Goal: Share content: Share content

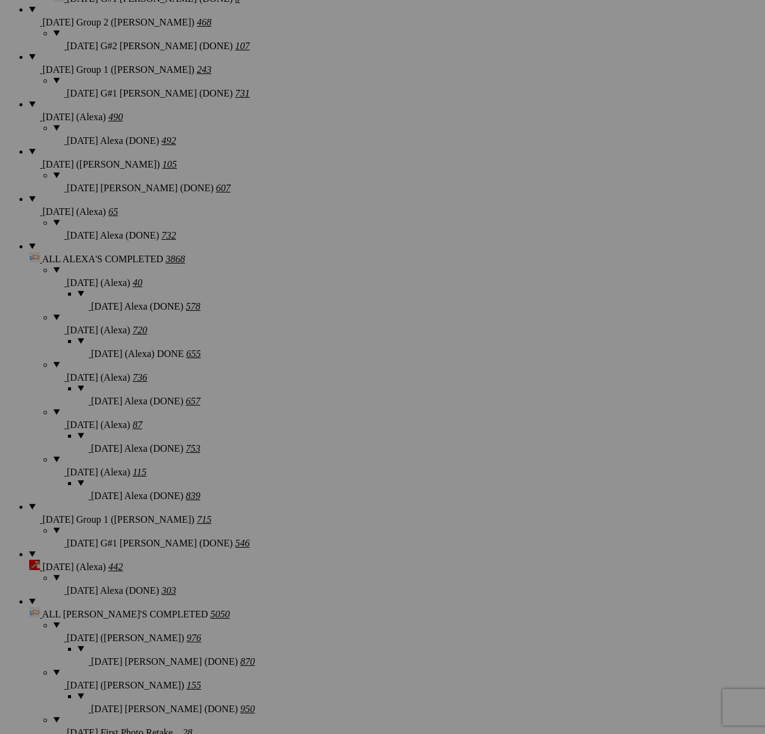
scroll to position [638, 0]
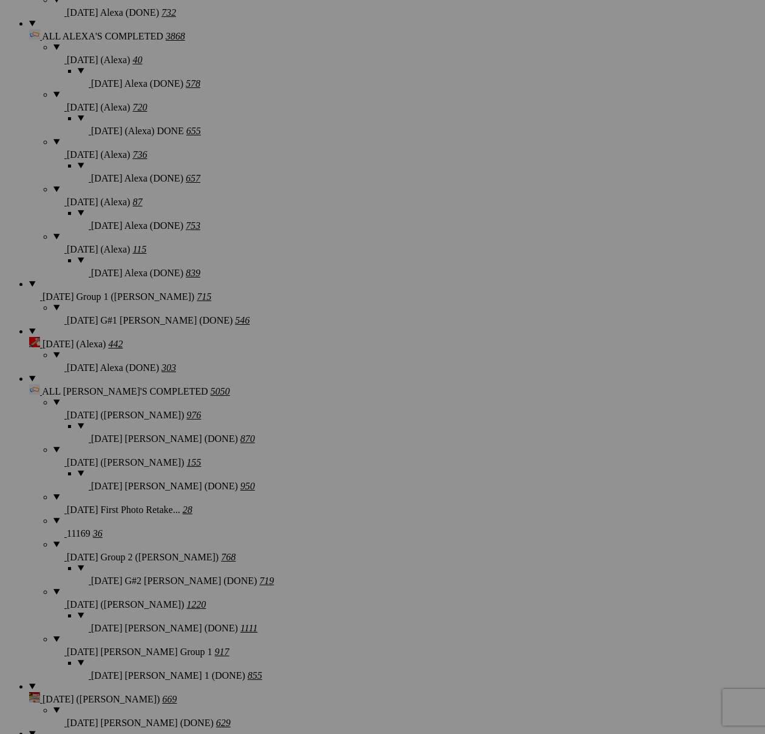
scroll to position [1616, 0]
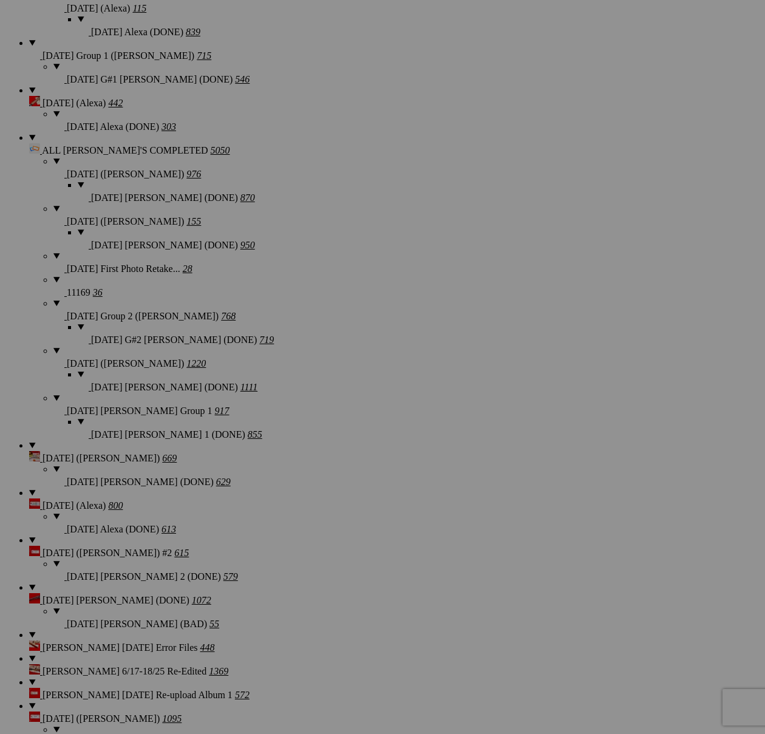
type textarea "<!-- [DOMAIN_NAME] image hosting. HTML Bulk Share code Starts Here --> <div sty…"
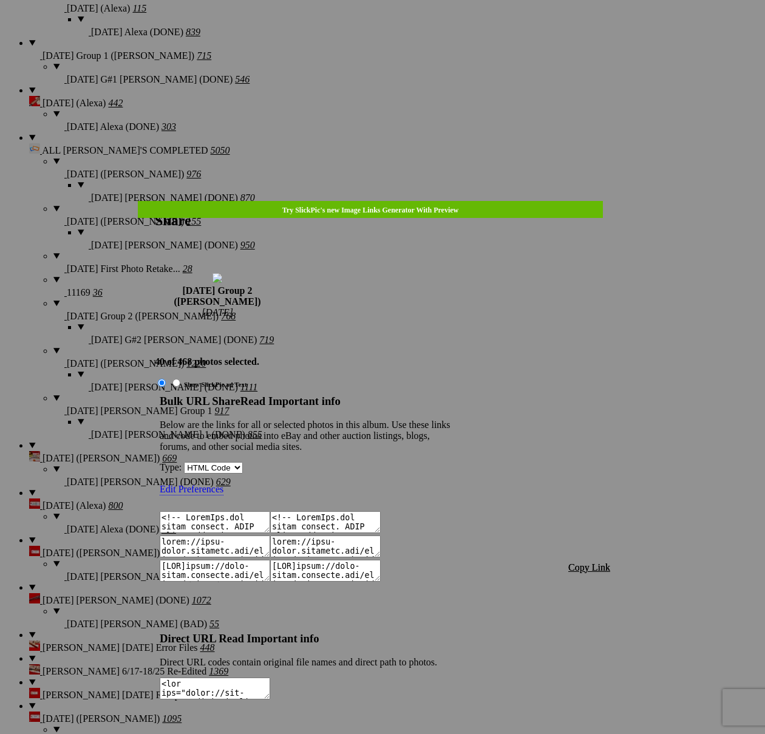
click at [584, 562] on span "Copy Link" at bounding box center [589, 567] width 42 height 10
click at [155, 201] on link at bounding box center [155, 201] width 0 height 0
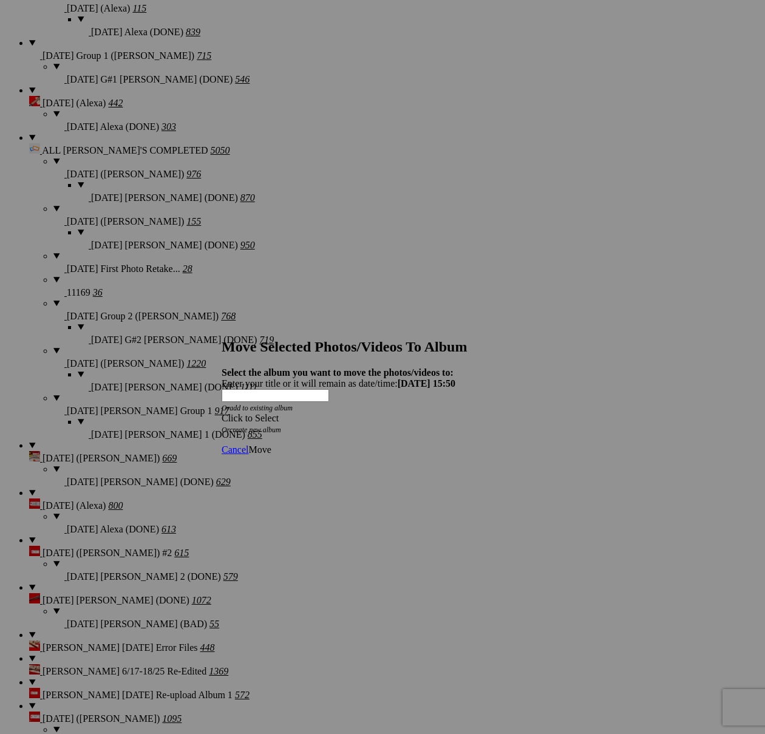
click at [423, 413] on div "Click to Select" at bounding box center [383, 418] width 322 height 11
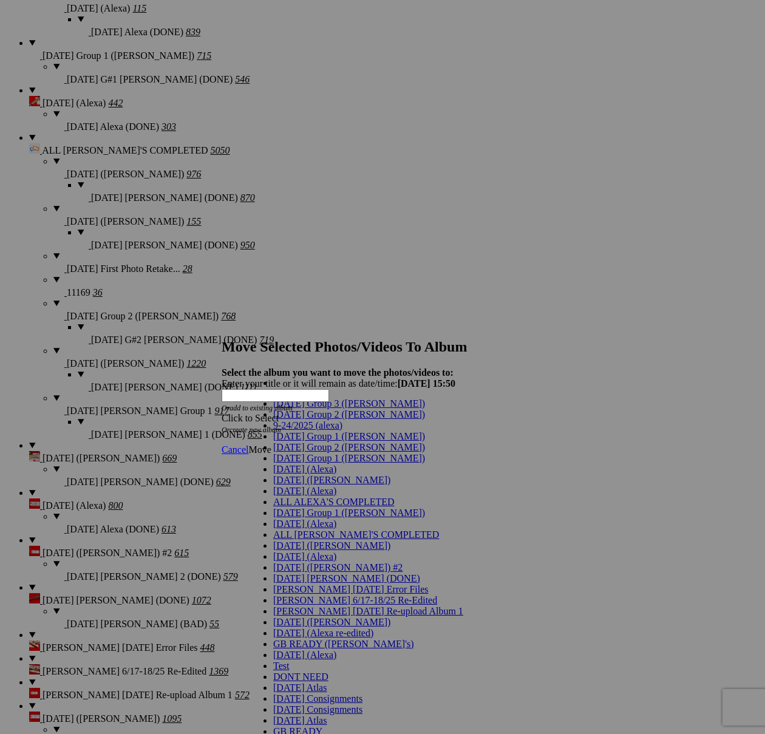
click at [303, 452] on span "[DATE] Group 2 ([PERSON_NAME])" at bounding box center [349, 447] width 152 height 10
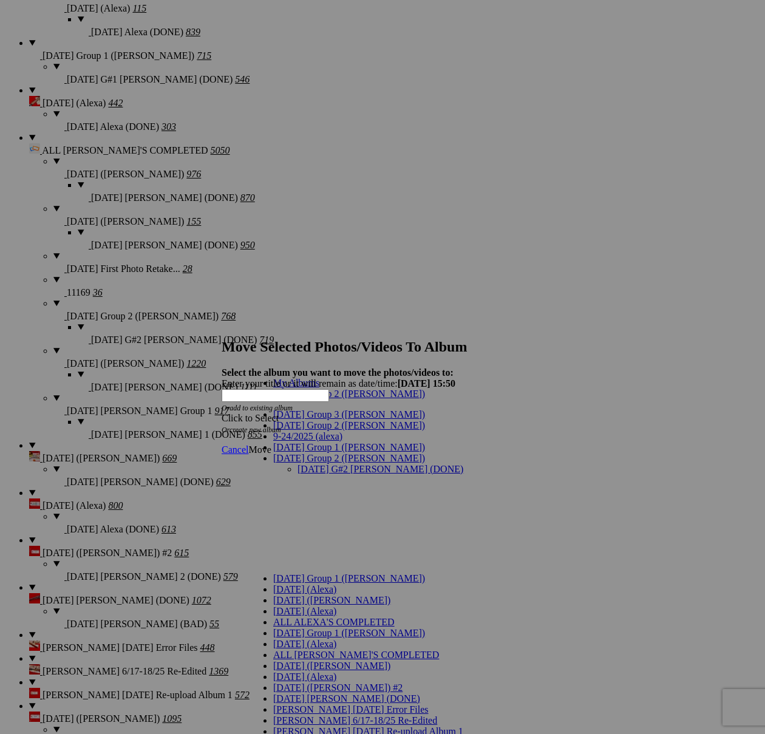
click at [309, 464] on link "[DATE] G#2 [PERSON_NAME] (DONE)" at bounding box center [381, 469] width 166 height 10
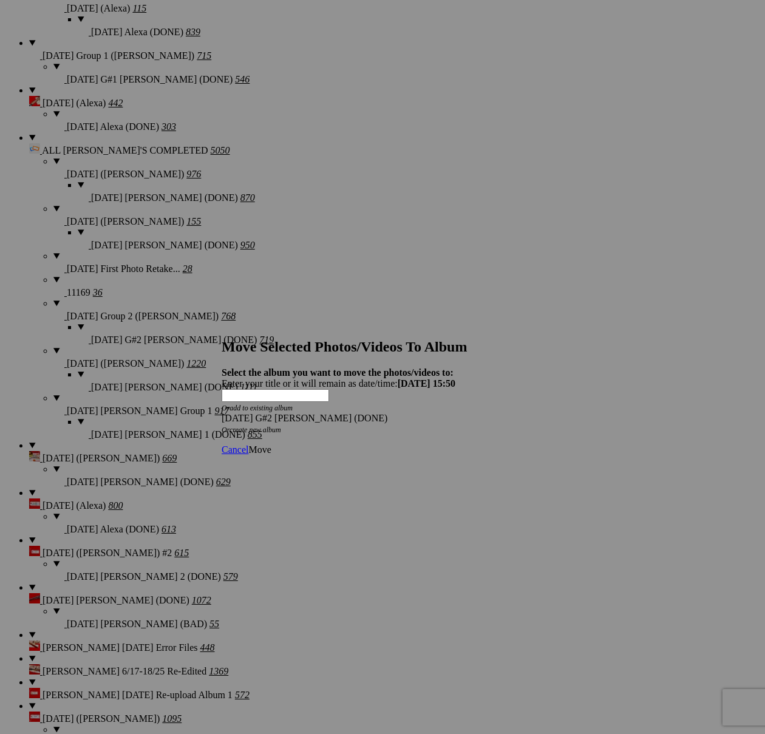
click at [271, 445] on span "Move" at bounding box center [259, 450] width 22 height 10
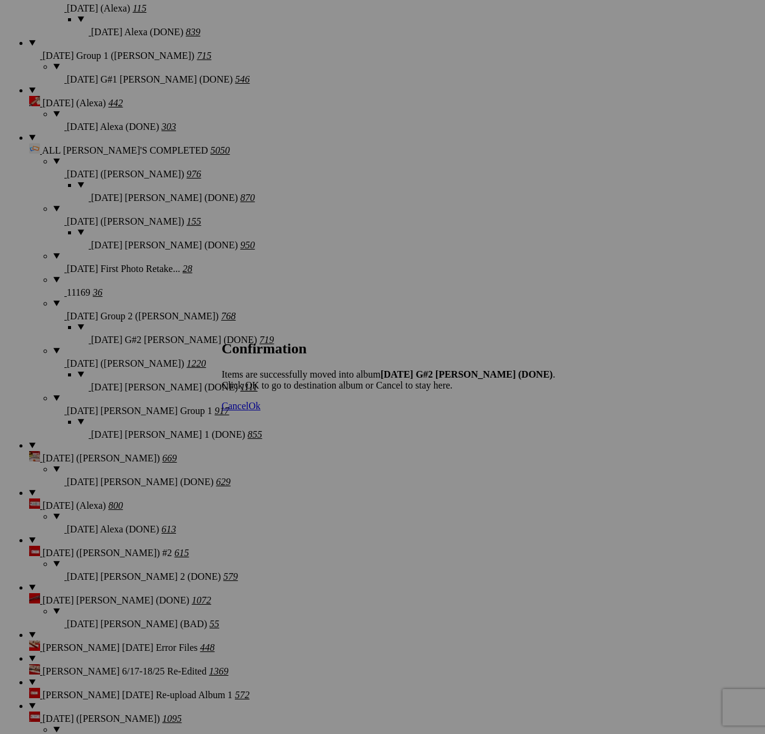
click at [248, 411] on span "Cancel" at bounding box center [235, 406] width 27 height 10
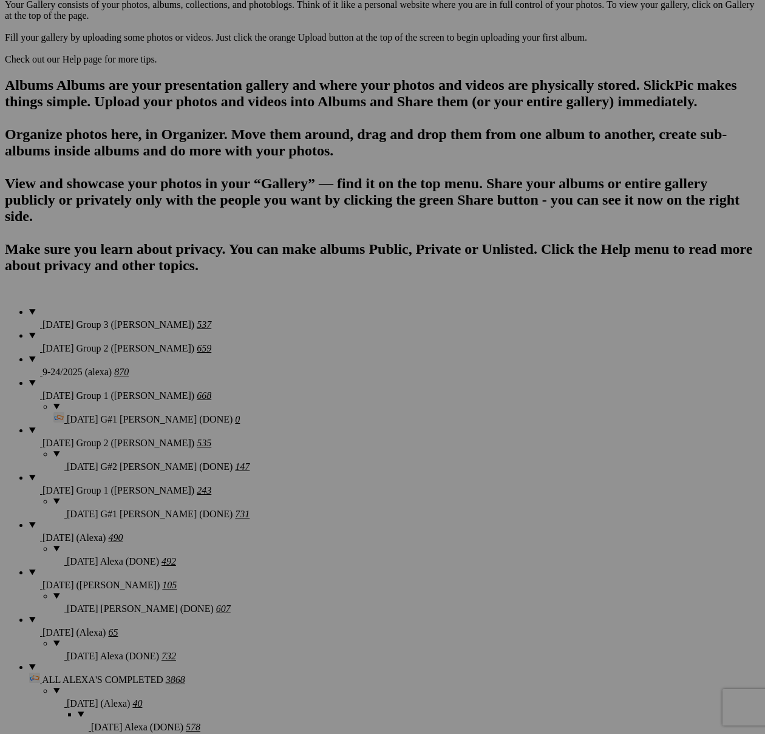
scroll to position [734, 0]
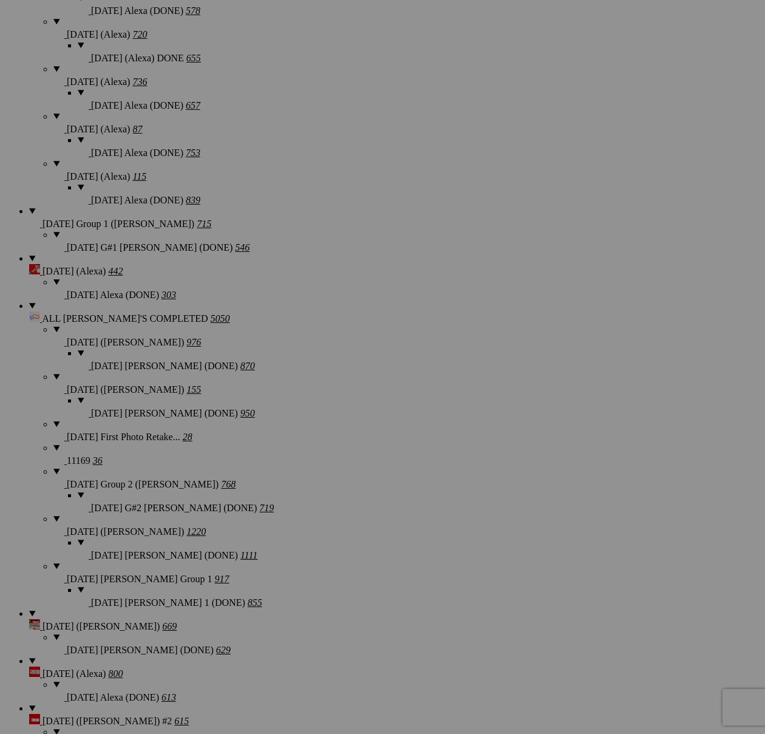
scroll to position [1585, 0]
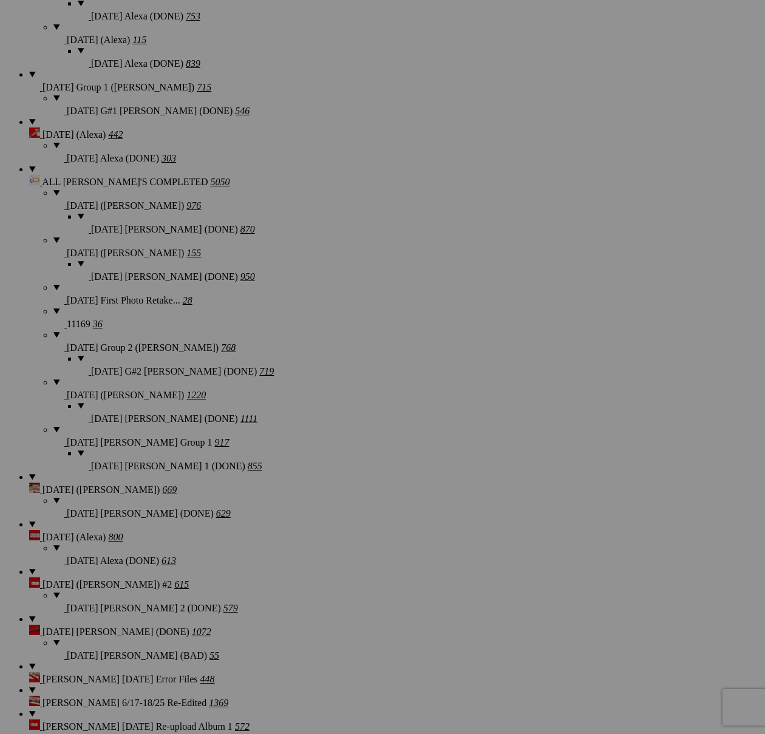
type textarea "<!-- [DOMAIN_NAME] image hosting. HTML Bulk Share code Starts Here --> <div sty…"
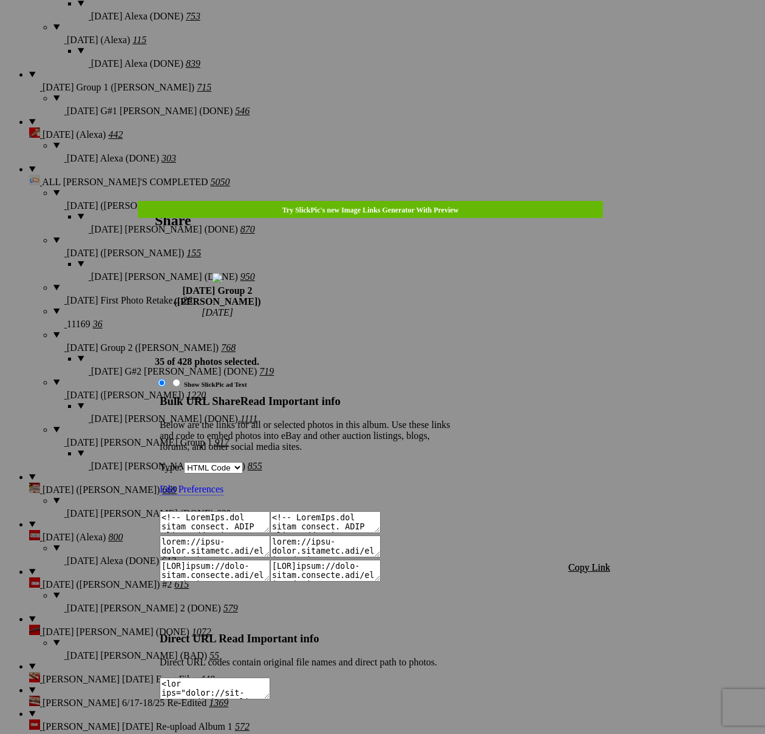
click at [593, 562] on span "Copy Link" at bounding box center [589, 567] width 42 height 10
click at [403, 32] on div at bounding box center [382, 367] width 765 height 734
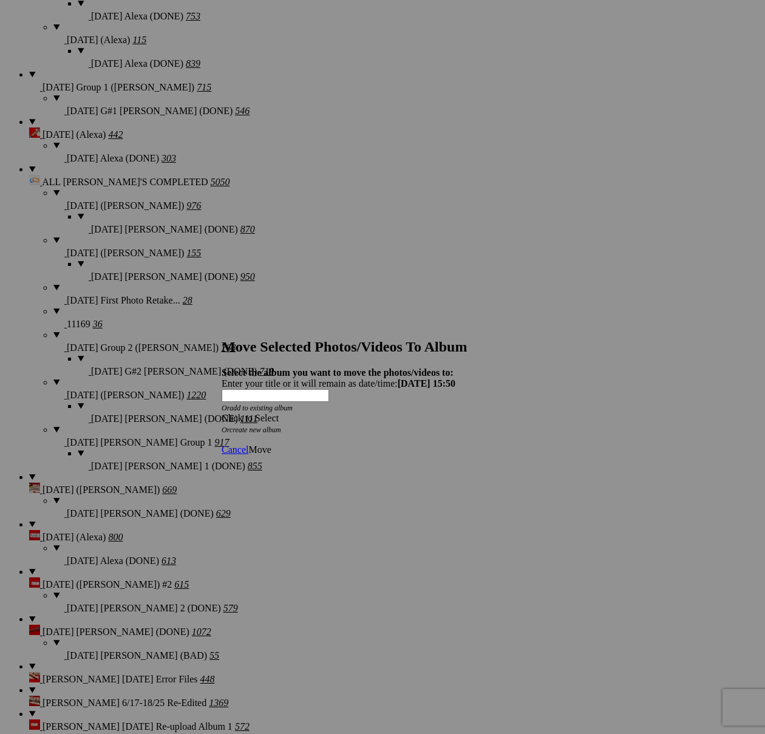
click at [222, 413] on span at bounding box center [222, 418] width 0 height 10
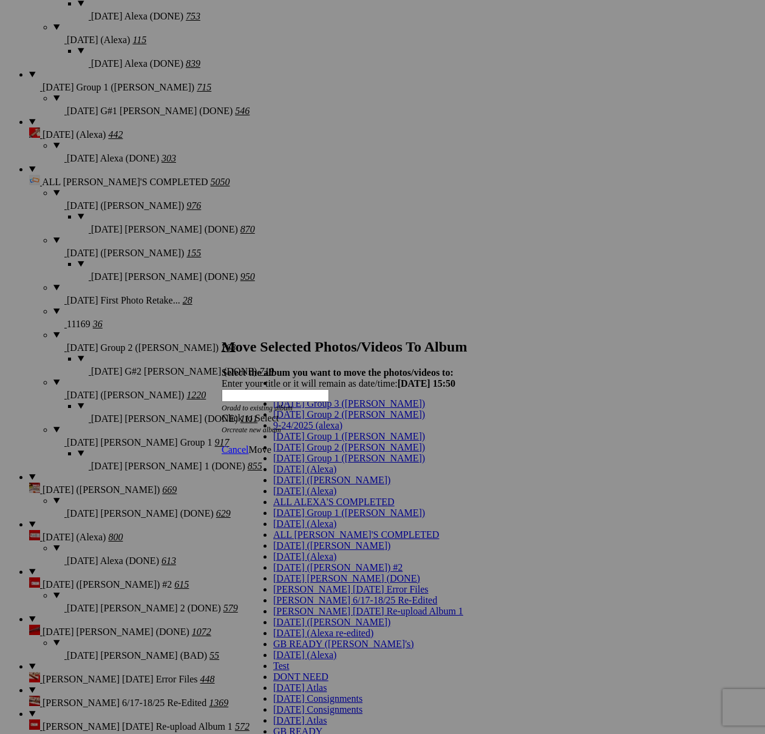
click at [307, 452] on span "[DATE] Group 2 ([PERSON_NAME])" at bounding box center [349, 447] width 152 height 10
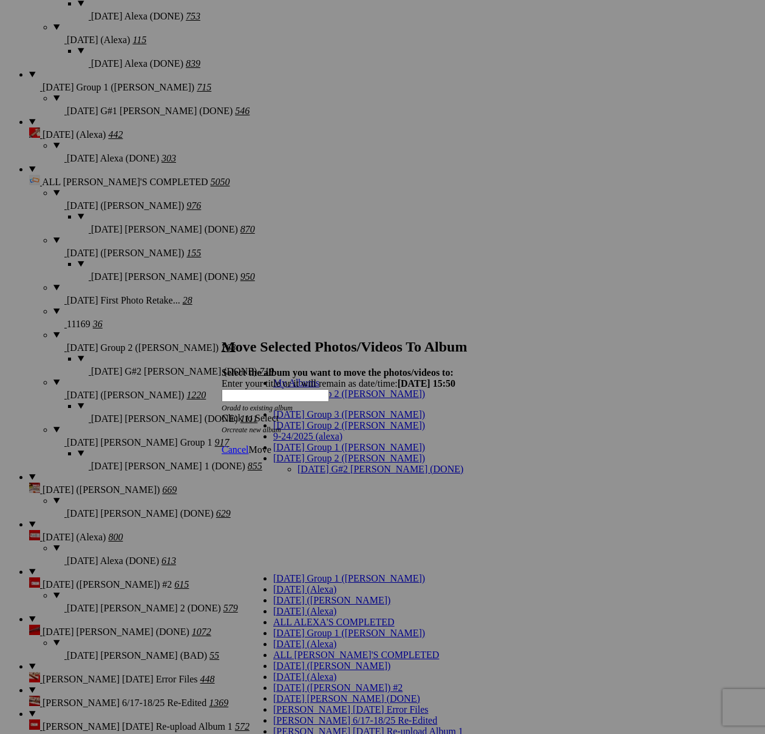
drag, startPoint x: 315, startPoint y: 426, endPoint x: 398, endPoint y: 434, distance: 82.9
click at [315, 464] on link "[DATE] G#2 [PERSON_NAME] (DONE)" at bounding box center [381, 469] width 166 height 10
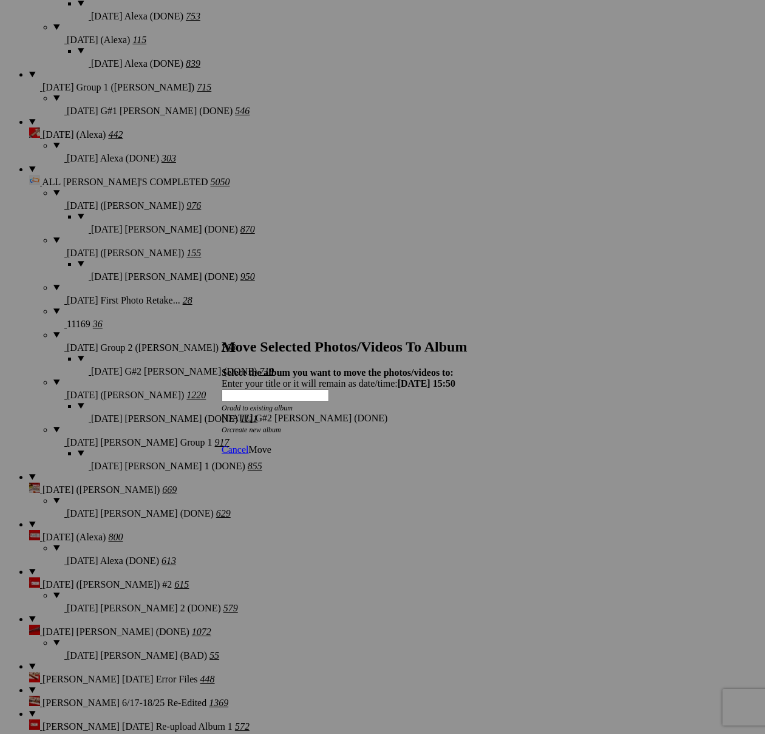
click at [271, 445] on span "Move" at bounding box center [259, 450] width 22 height 10
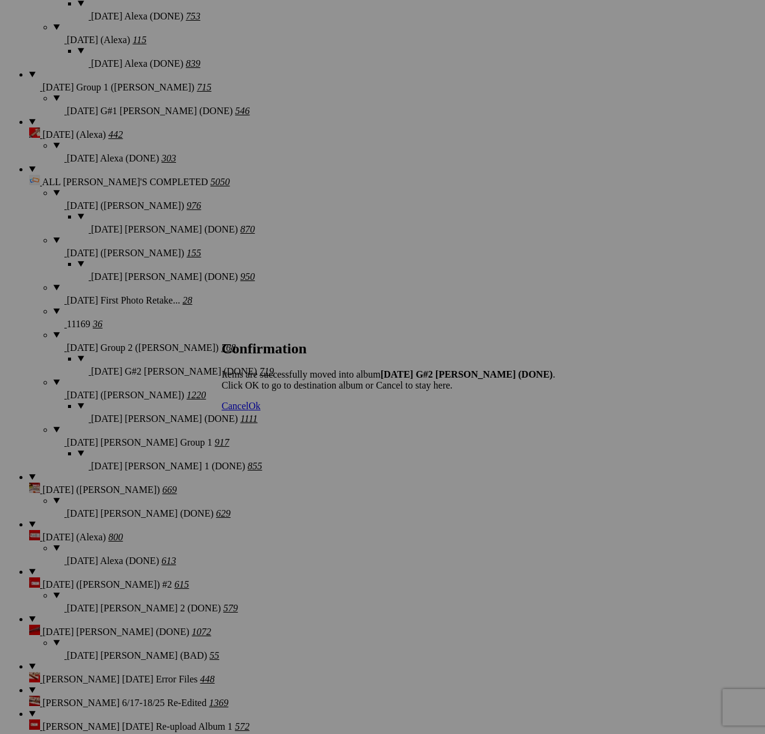
click at [248, 411] on span "Cancel" at bounding box center [235, 406] width 27 height 10
